Goal: Answer question/provide support

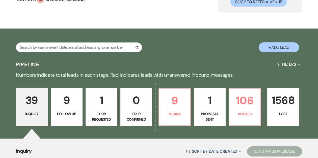
scroll to position [56, 0]
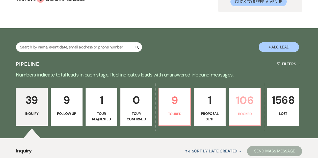
click at [245, 108] on p "106" at bounding box center [244, 100] width 25 height 17
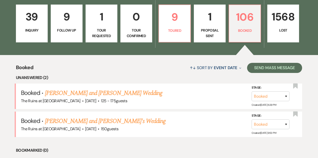
scroll to position [182, 0]
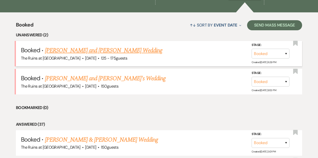
click at [90, 51] on link "[PERSON_NAME] and [PERSON_NAME] Wedding" at bounding box center [104, 50] width 118 height 9
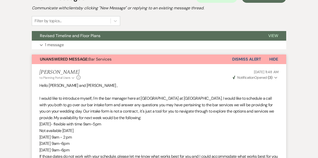
scroll to position [128, 0]
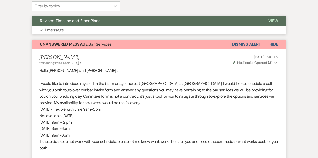
click at [94, 21] on span "Revised Timeline and Floor Plans" at bounding box center [70, 20] width 61 height 5
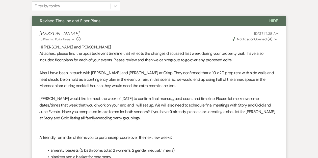
click at [275, 38] on icon "Expand" at bounding box center [275, 40] width 3 height 4
click at [194, 37] on div "[PERSON_NAME] to: Planning Portal Users Expand Info [DATE] 11:38 AM Weven Check…" at bounding box center [158, 36] width 239 height 11
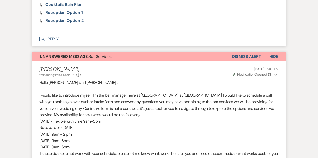
scroll to position [0, 0]
